Goal: Task Accomplishment & Management: Manage account settings

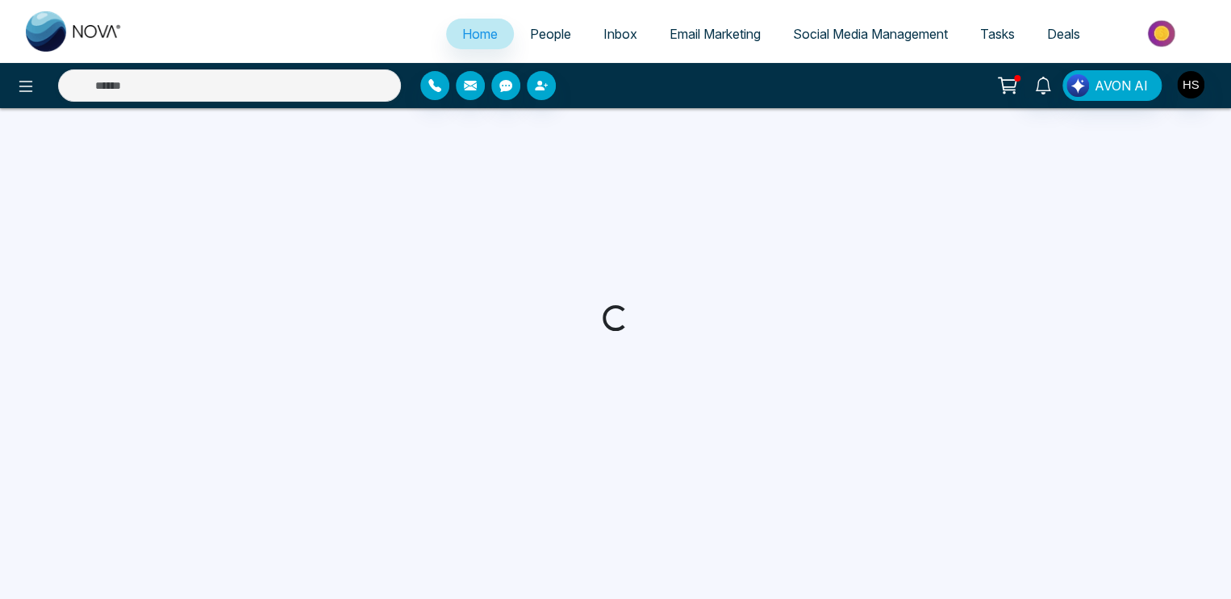
select select "*"
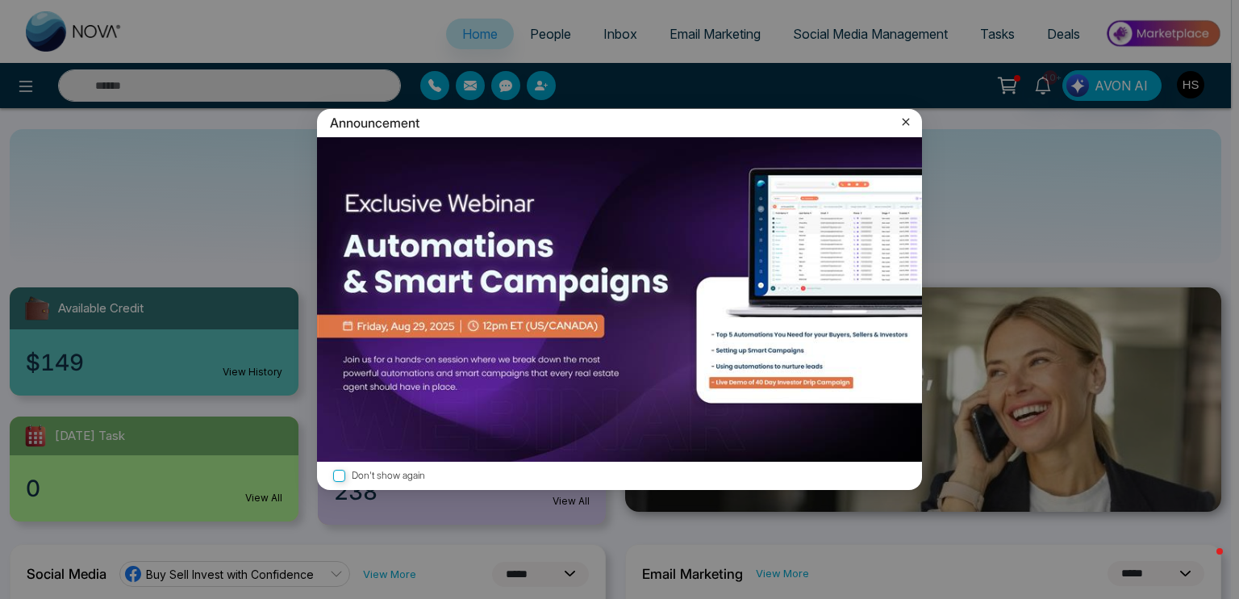
click at [387, 474] on label "Don't show again" at bounding box center [619, 475] width 579 height 15
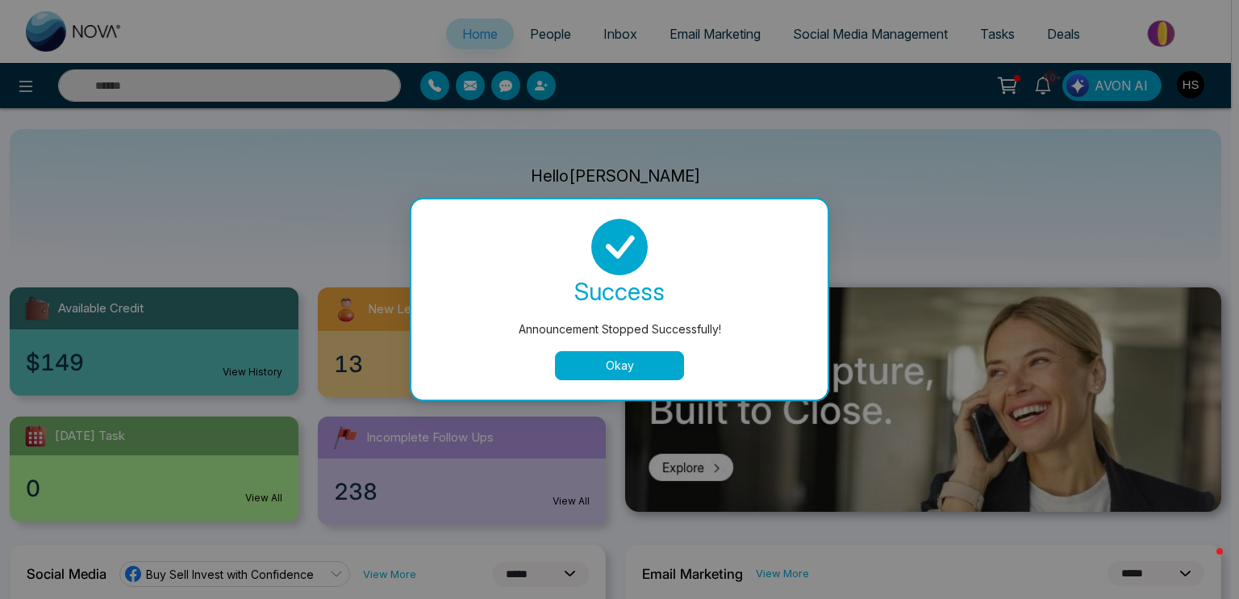
click at [628, 364] on button "Okay" at bounding box center [619, 365] width 129 height 29
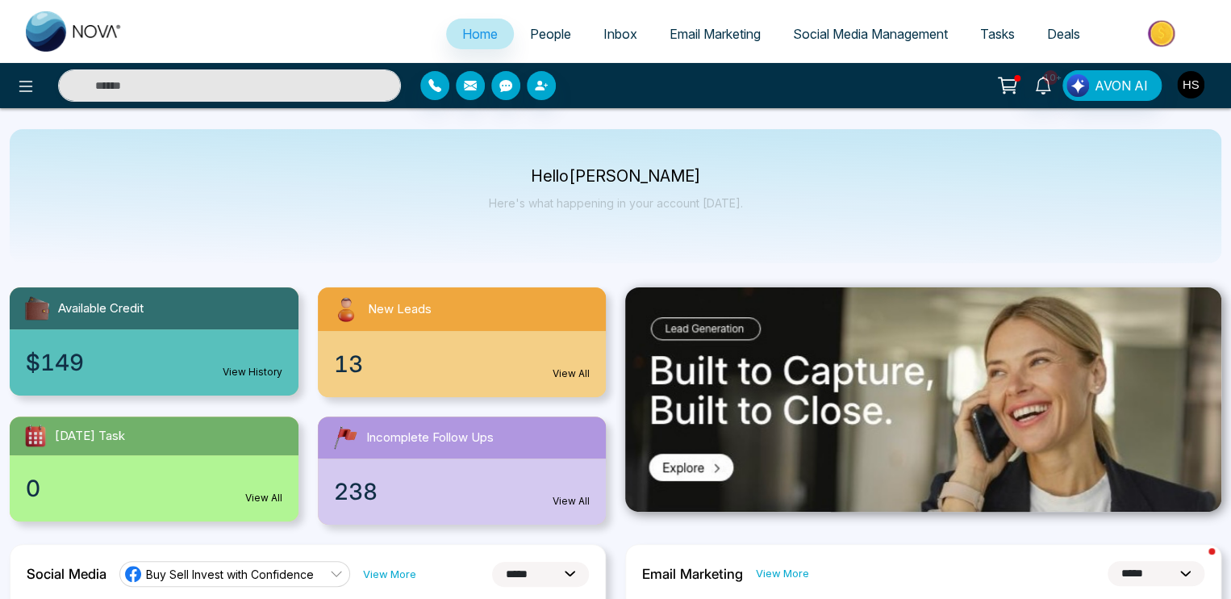
click at [1192, 83] on img "button" at bounding box center [1190, 84] width 27 height 27
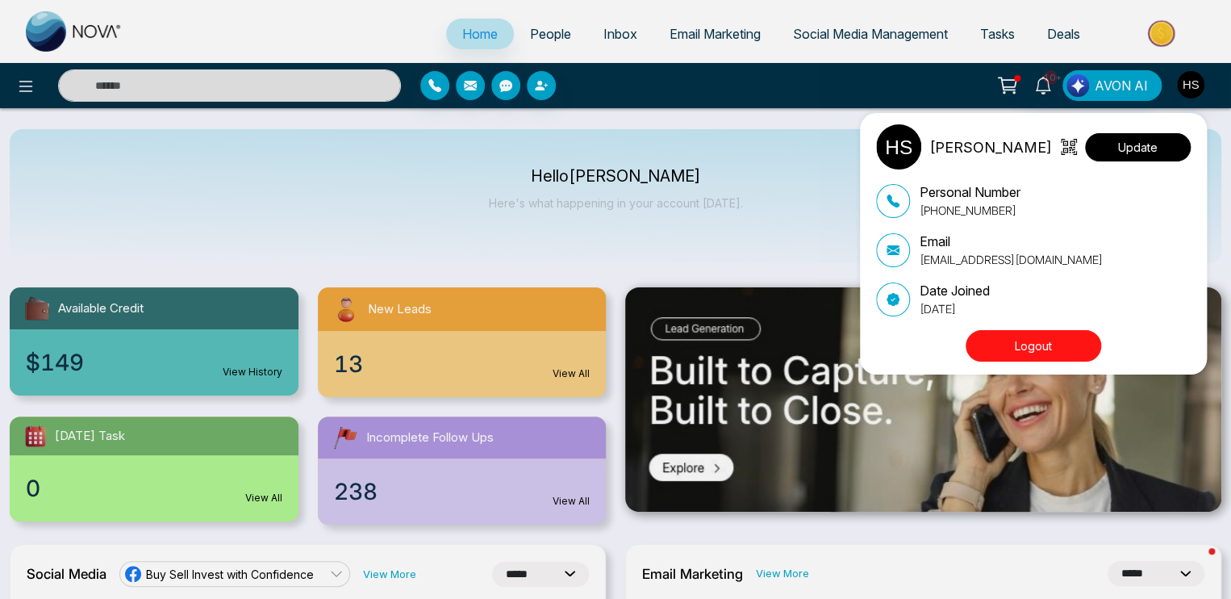
click at [1117, 150] on button "Update" at bounding box center [1138, 147] width 106 height 28
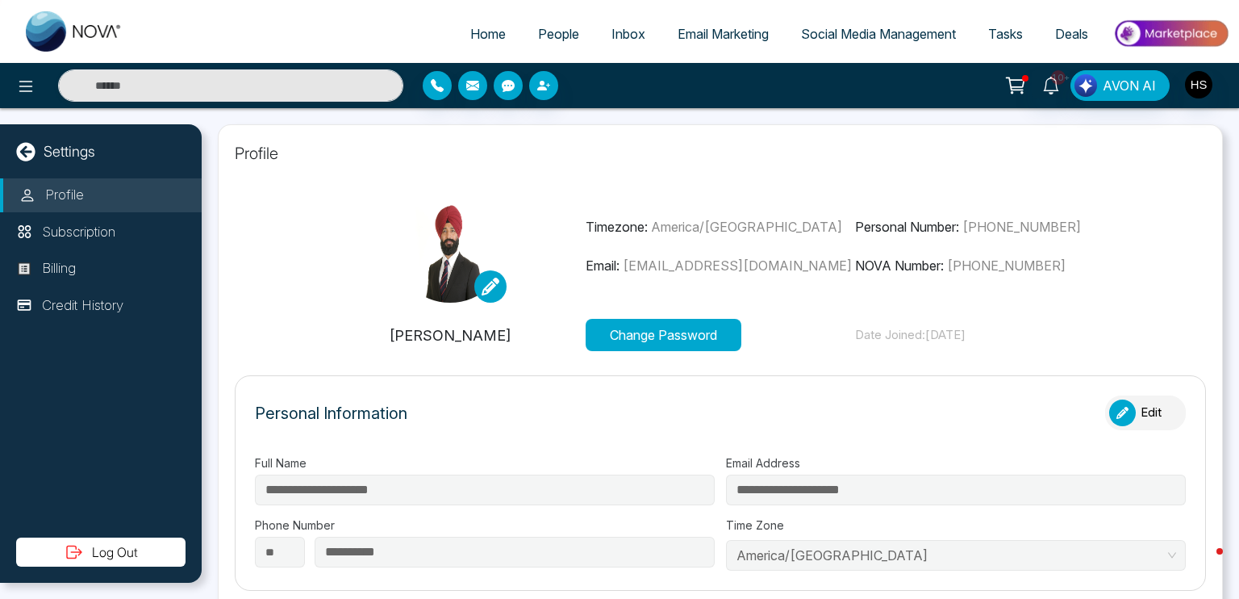
type input "**********"
click at [624, 334] on button "Change Password" at bounding box center [664, 335] width 156 height 32
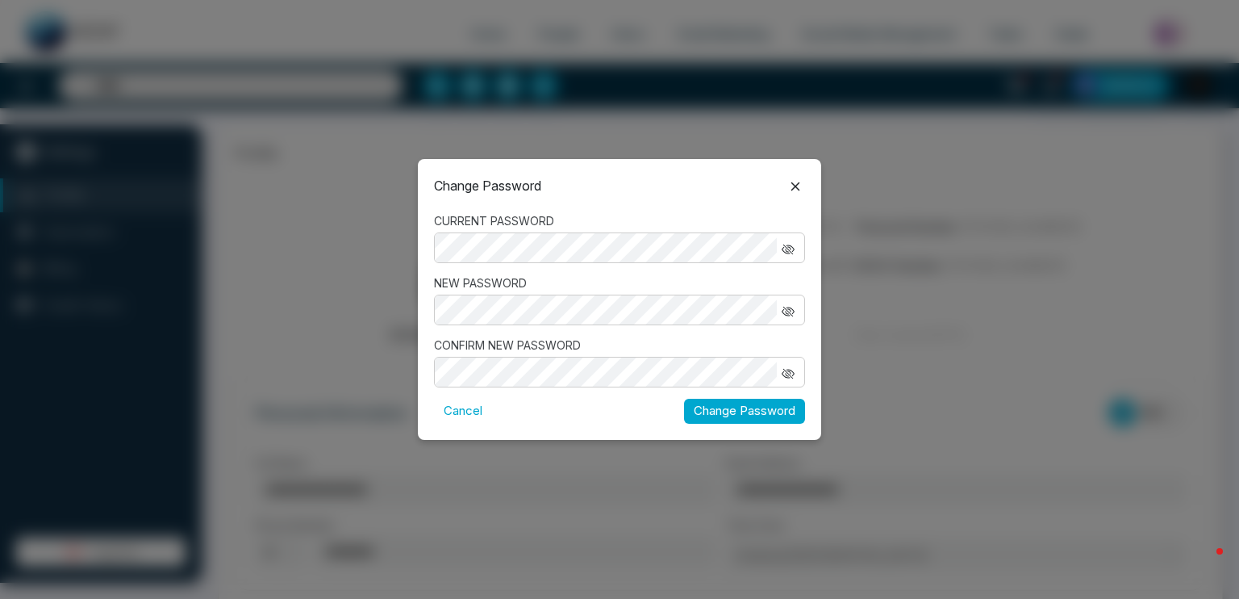
click at [791, 190] on icon at bounding box center [795, 186] width 19 height 19
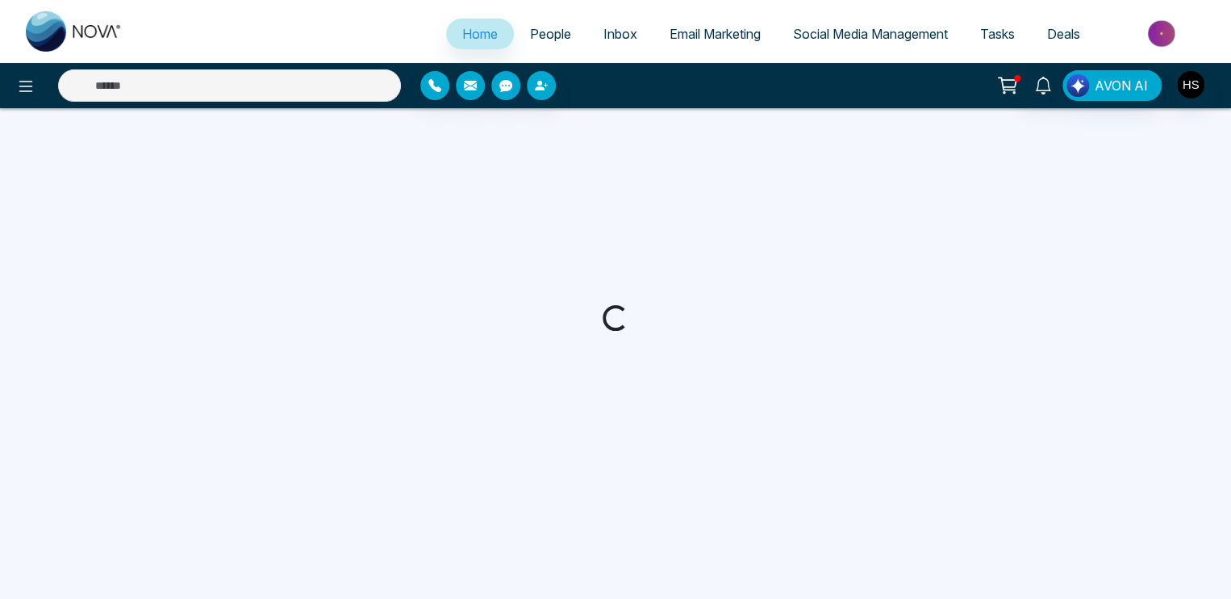
select select "*"
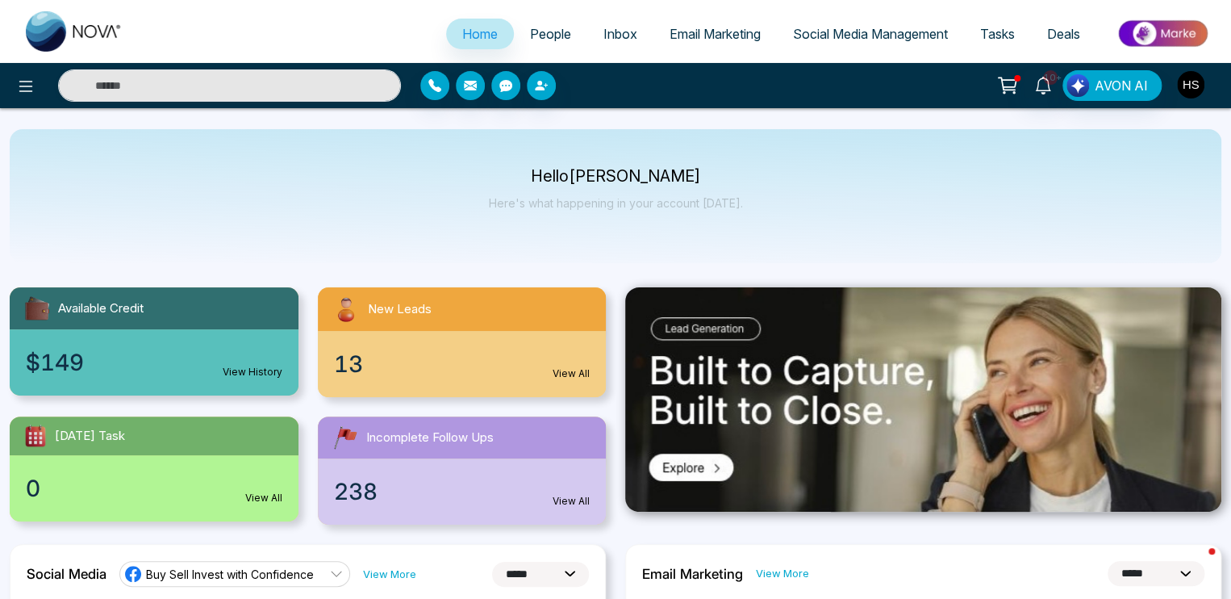
click at [1184, 86] on img "button" at bounding box center [1190, 84] width 27 height 27
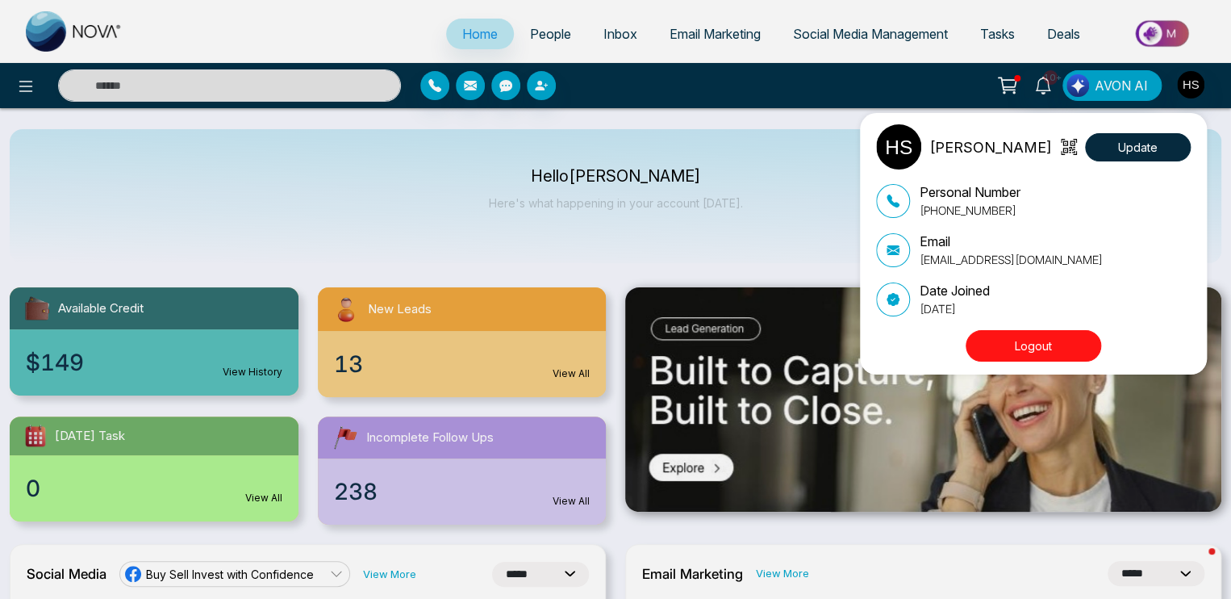
click at [1024, 347] on button "Logout" at bounding box center [1034, 345] width 136 height 31
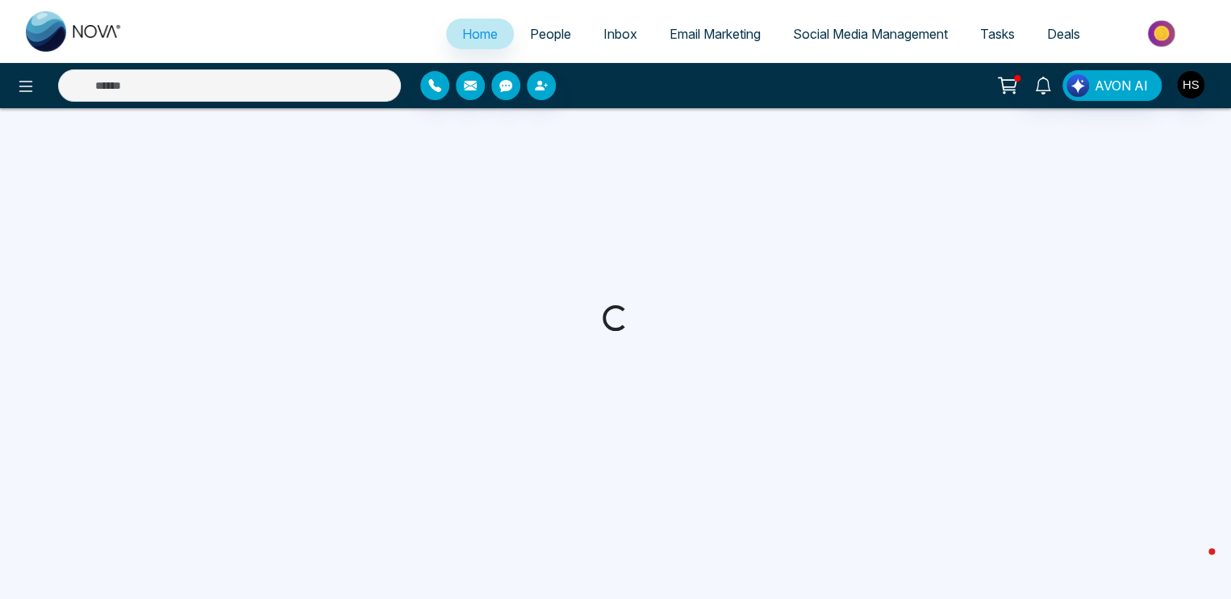
select select "*"
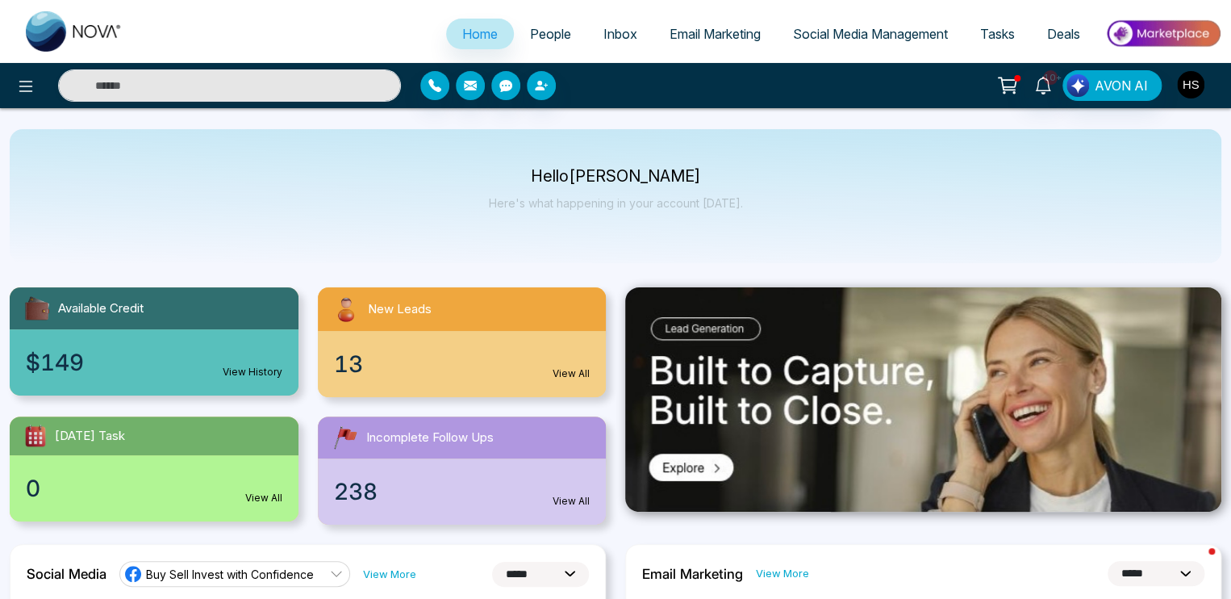
click at [1177, 82] on img "button" at bounding box center [1190, 84] width 27 height 27
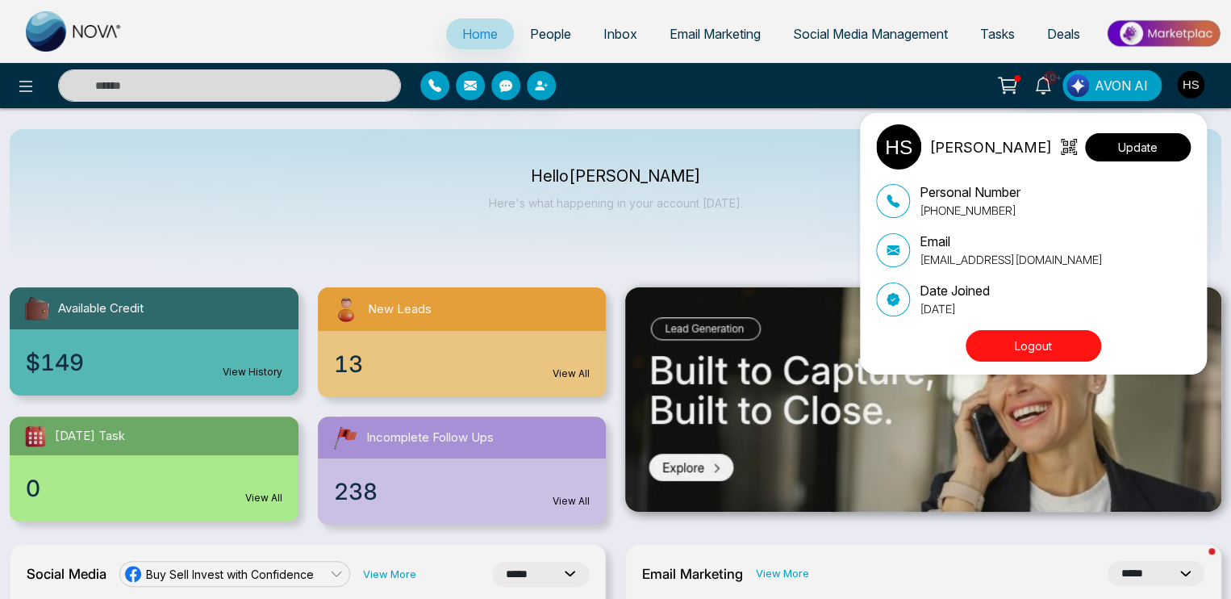
click at [1125, 151] on button "Update" at bounding box center [1138, 147] width 106 height 28
select select
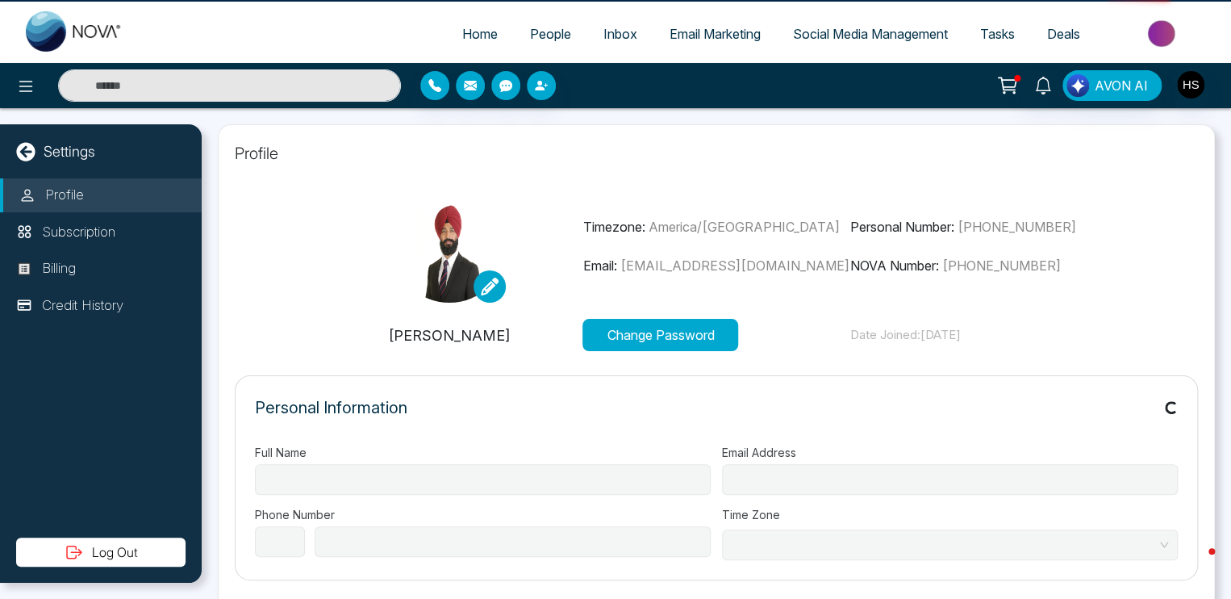
type input "**********"
select select "**"
type input "**********"
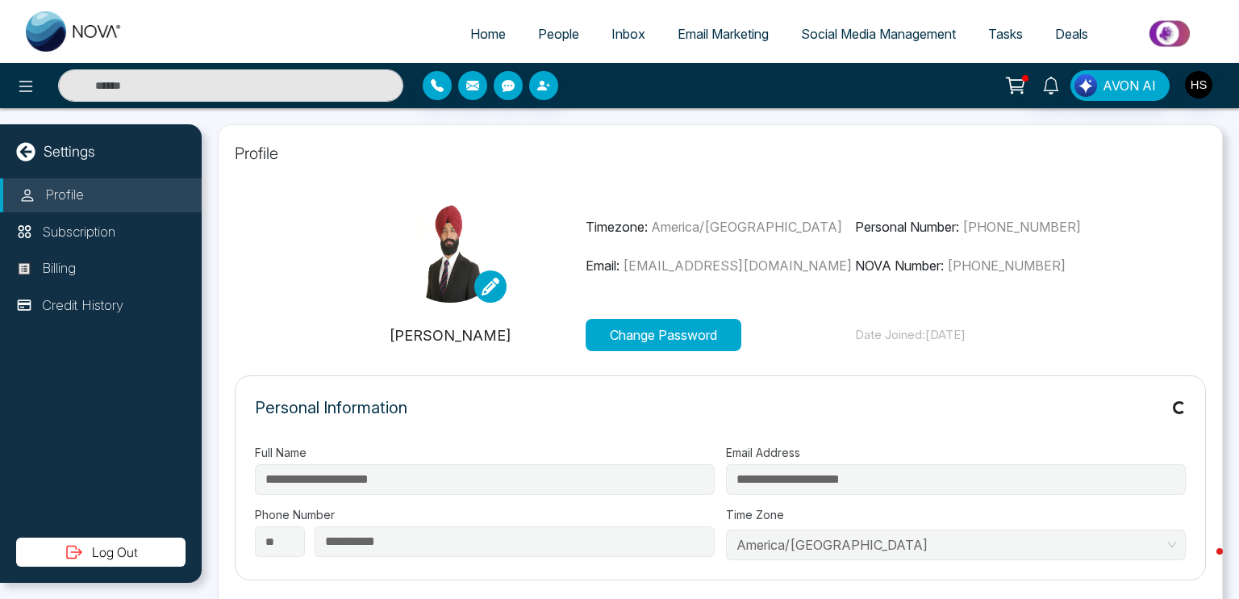
type input "**********"
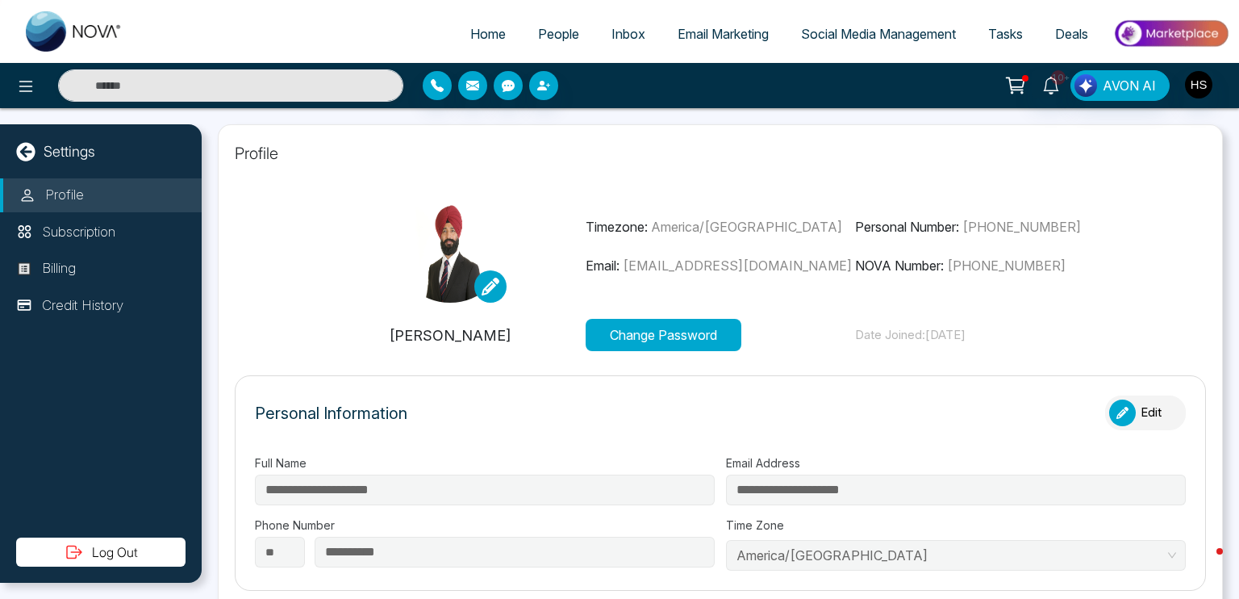
click at [719, 344] on button "Change Password" at bounding box center [664, 335] width 156 height 32
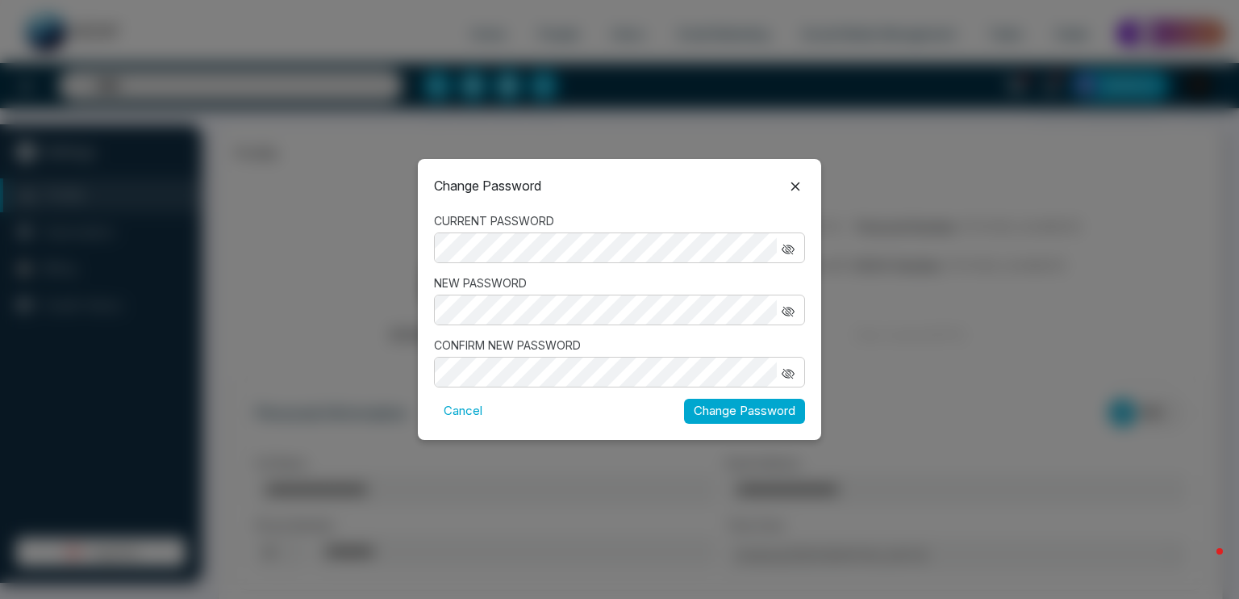
click at [792, 249] on icon "button" at bounding box center [788, 249] width 13 height 13
click at [794, 312] on icon "button" at bounding box center [788, 311] width 13 height 13
click at [787, 377] on icon "button" at bounding box center [788, 373] width 13 height 13
click at [704, 411] on button "Change Password" at bounding box center [744, 411] width 121 height 25
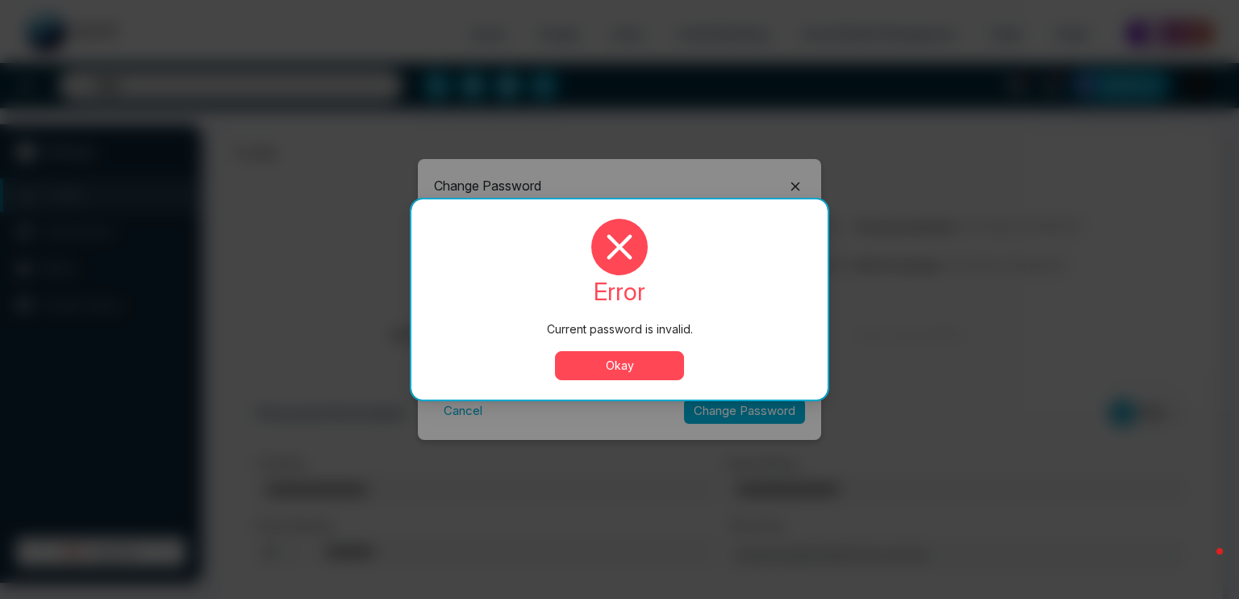
click at [664, 365] on button "Okay" at bounding box center [619, 365] width 129 height 29
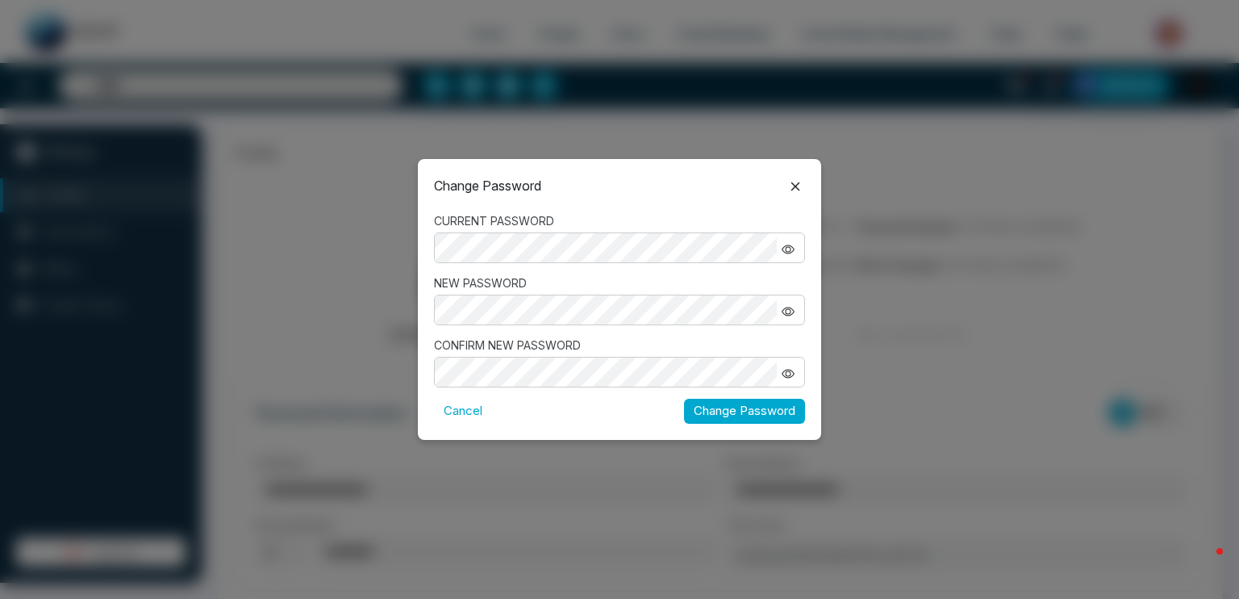
click at [714, 406] on button "Change Password" at bounding box center [744, 411] width 121 height 25
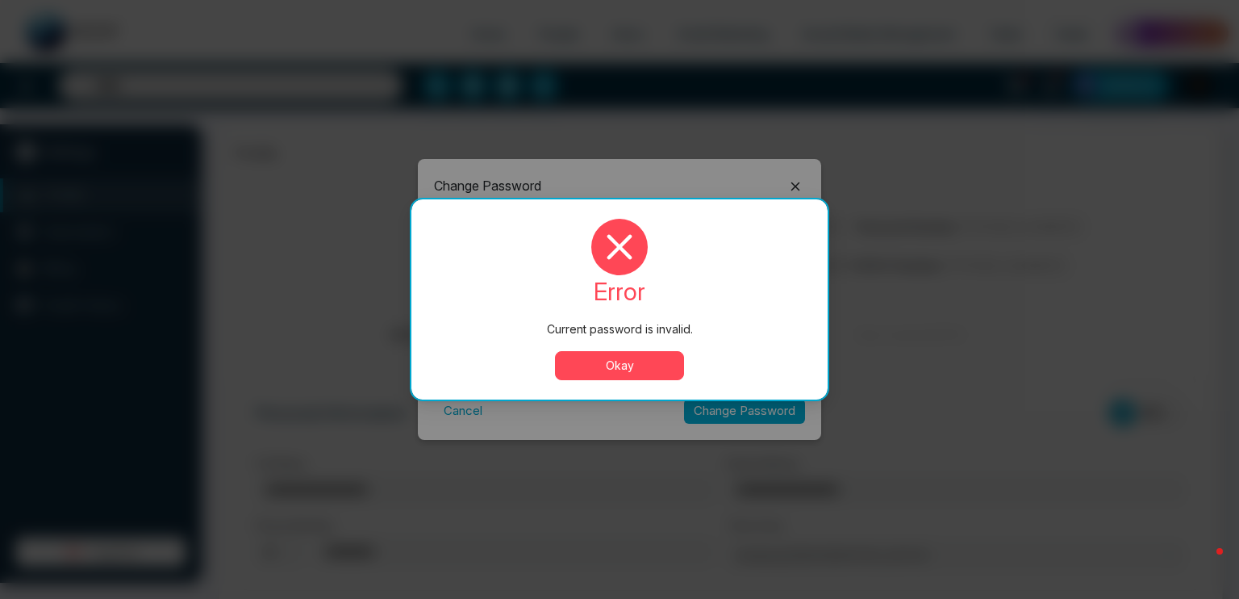
click at [664, 358] on button "Okay" at bounding box center [619, 365] width 129 height 29
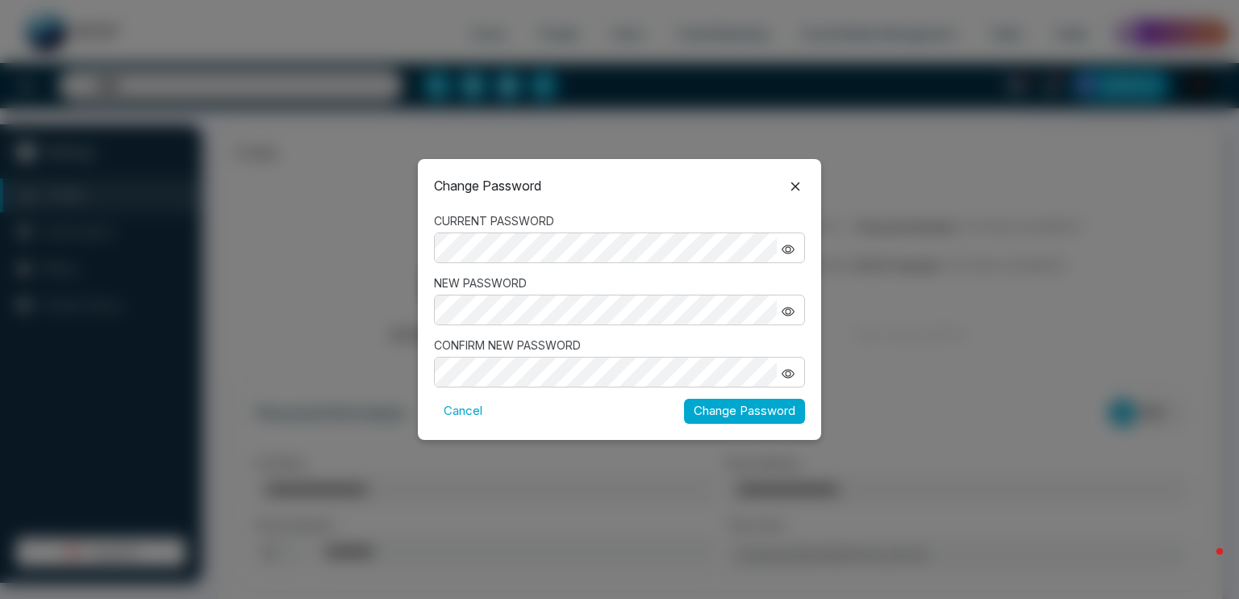
click at [629, 205] on div "Change Password CURRENT PASSWORD NEW PASSWORD CONFIRM NEW PASSWORD Cancel Chang…" at bounding box center [619, 299] width 403 height 280
click at [729, 407] on button "Change Password" at bounding box center [744, 411] width 121 height 25
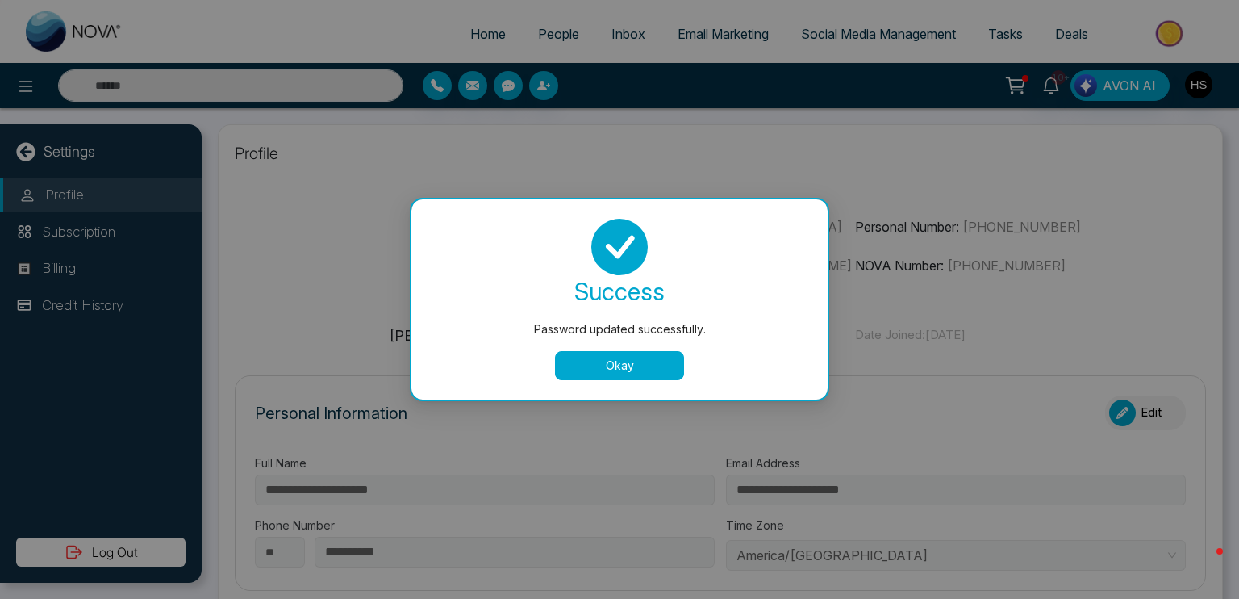
click at [667, 361] on button "Okay" at bounding box center [619, 365] width 129 height 29
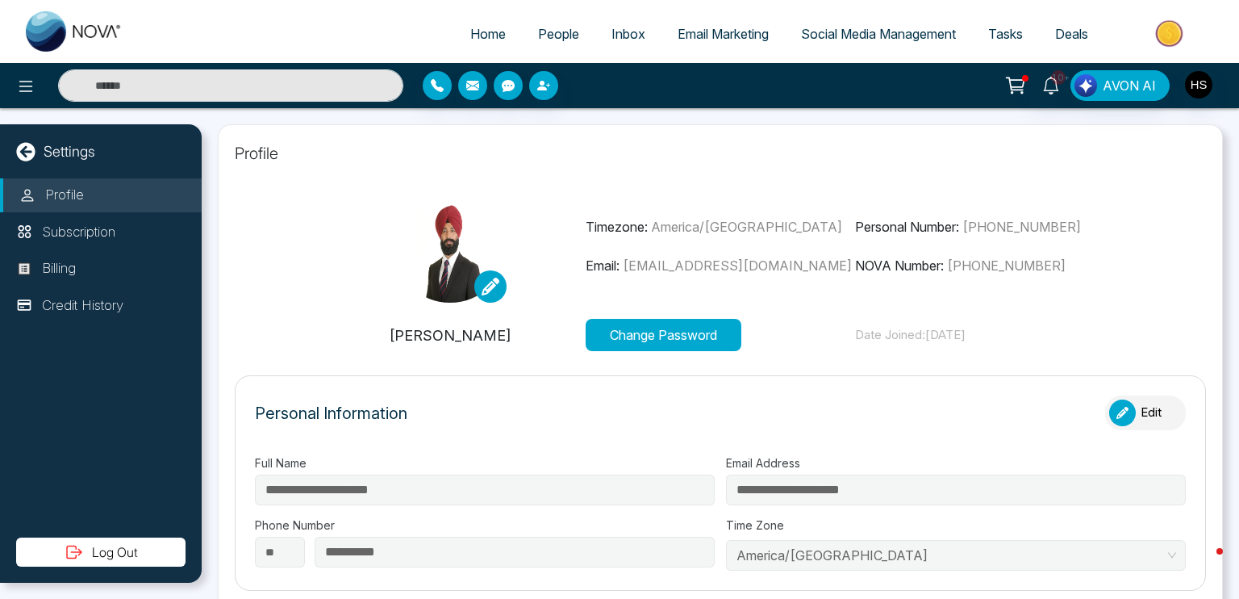
click at [916, 400] on div "Personal Information Edit" at bounding box center [720, 420] width 931 height 51
click at [27, 144] on icon at bounding box center [25, 151] width 19 height 19
select select "*"
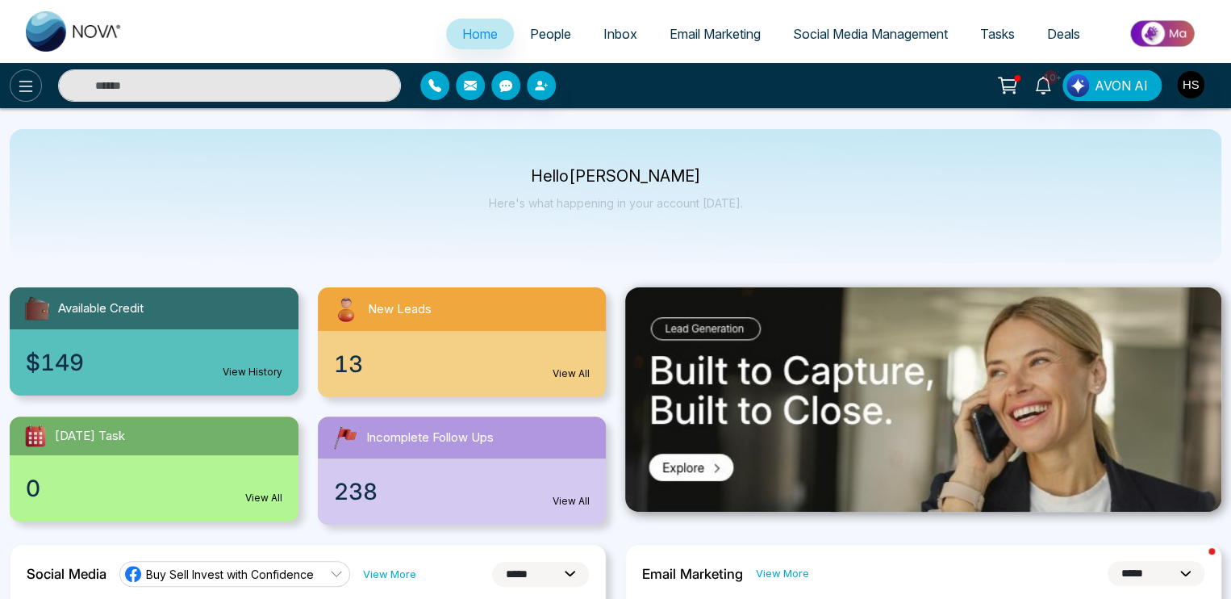
click at [31, 90] on icon at bounding box center [25, 86] width 19 height 19
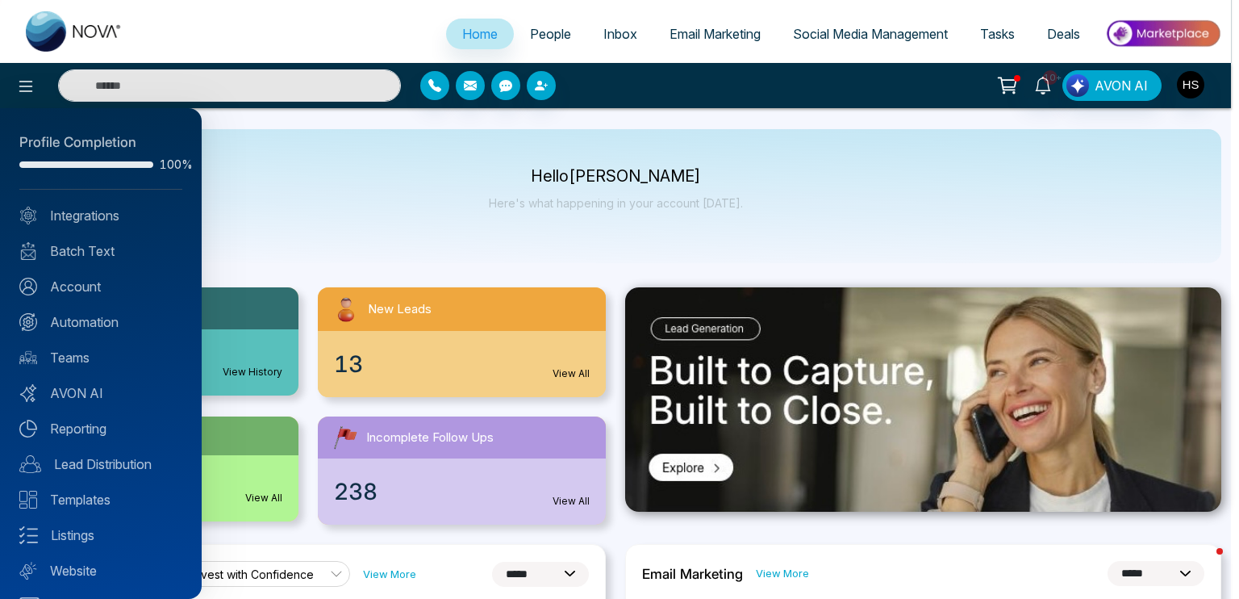
click at [152, 36] on div at bounding box center [619, 299] width 1239 height 599
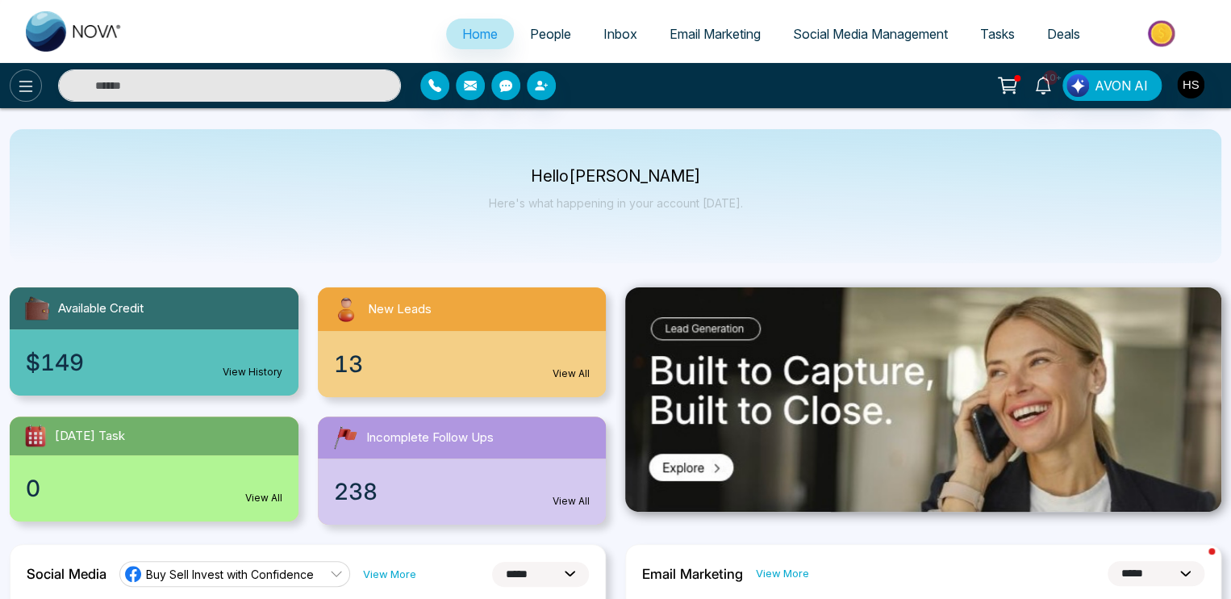
click at [27, 83] on icon at bounding box center [25, 86] width 19 height 19
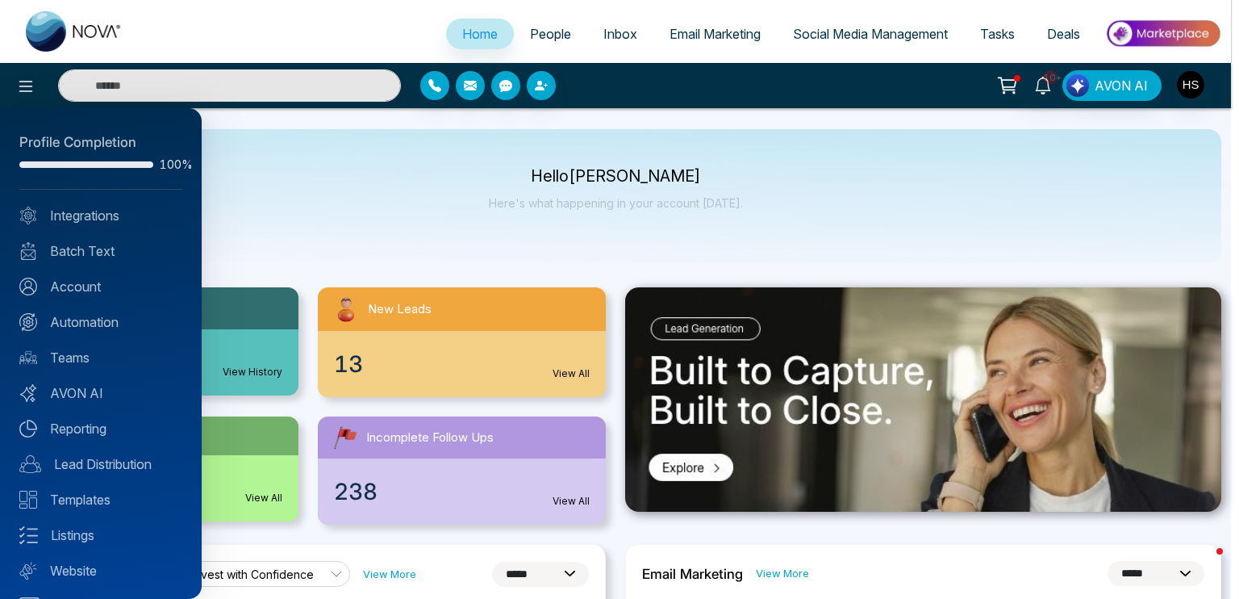
click at [151, 37] on div at bounding box center [619, 299] width 1239 height 599
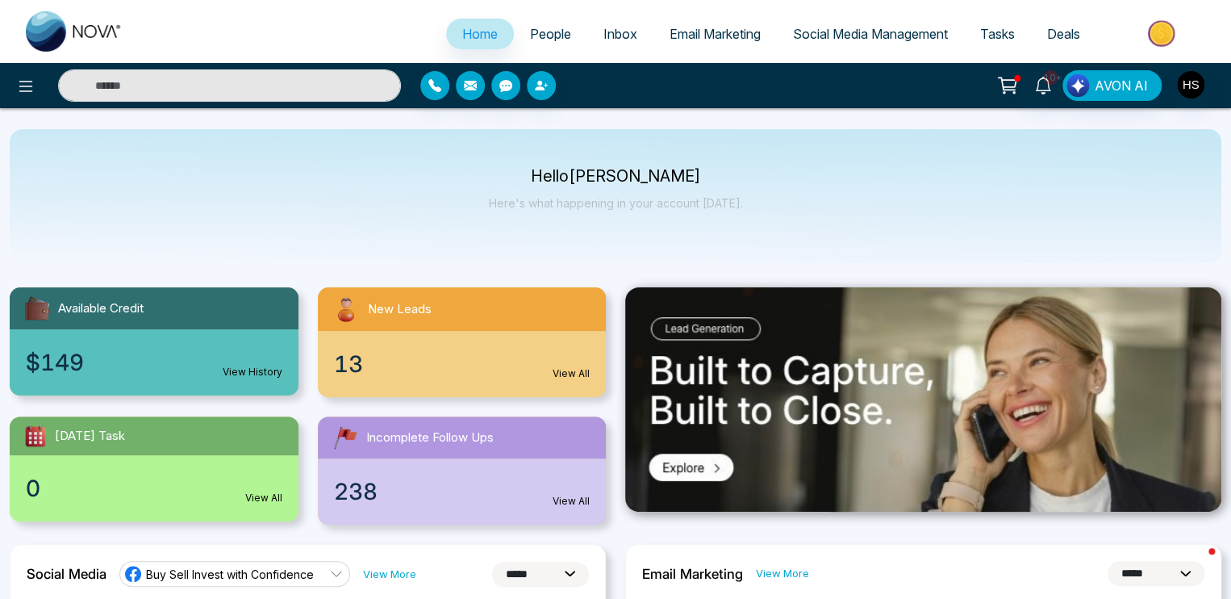
click at [357, 174] on div "Hello Harinder Singh Sandhu Here's what happening in your account today." at bounding box center [616, 196] width 1212 height 134
click at [547, 30] on span "People" at bounding box center [550, 34] width 41 height 16
